Goal: Task Accomplishment & Management: Manage account settings

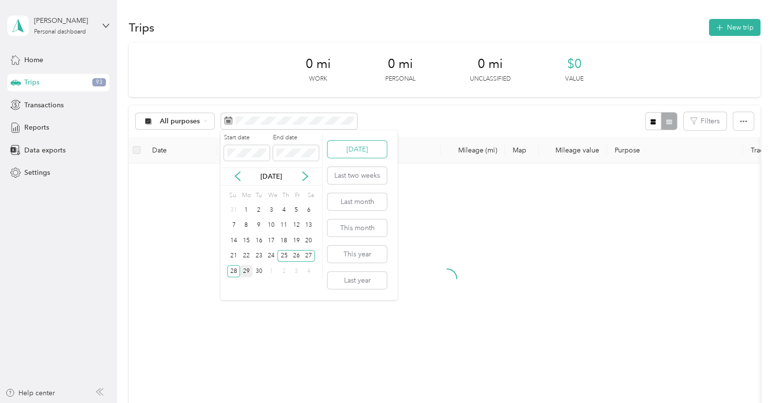
click at [355, 145] on button "[DATE]" at bounding box center [356, 149] width 59 height 17
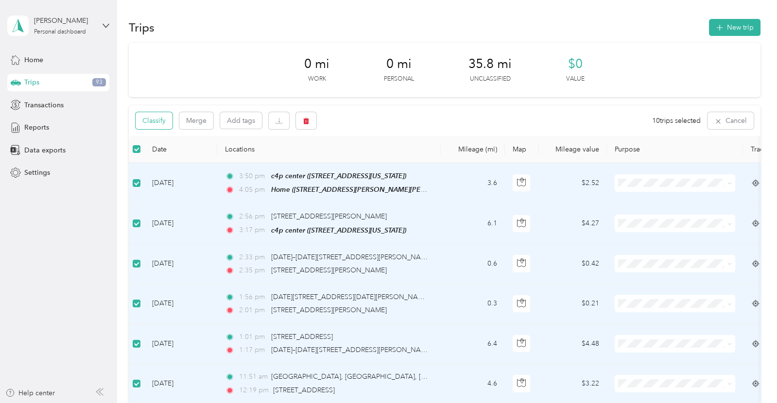
click at [155, 124] on button "Classify" at bounding box center [154, 120] width 37 height 17
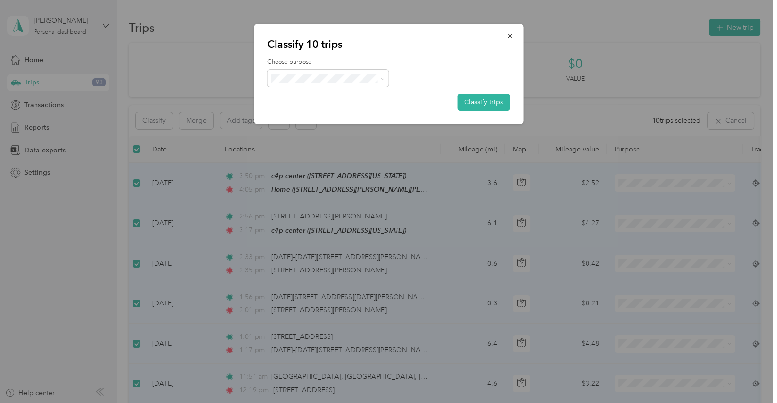
click at [353, 94] on span "Compassion 4 Paws" at bounding box center [336, 96] width 90 height 10
click at [474, 99] on button "Classify trips" at bounding box center [483, 102] width 52 height 17
